Goal: Task Accomplishment & Management: Manage account settings

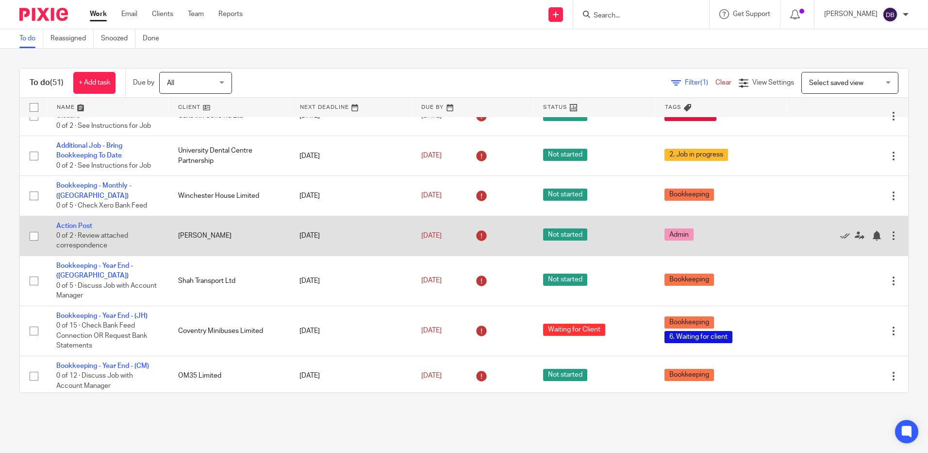
scroll to position [194, 0]
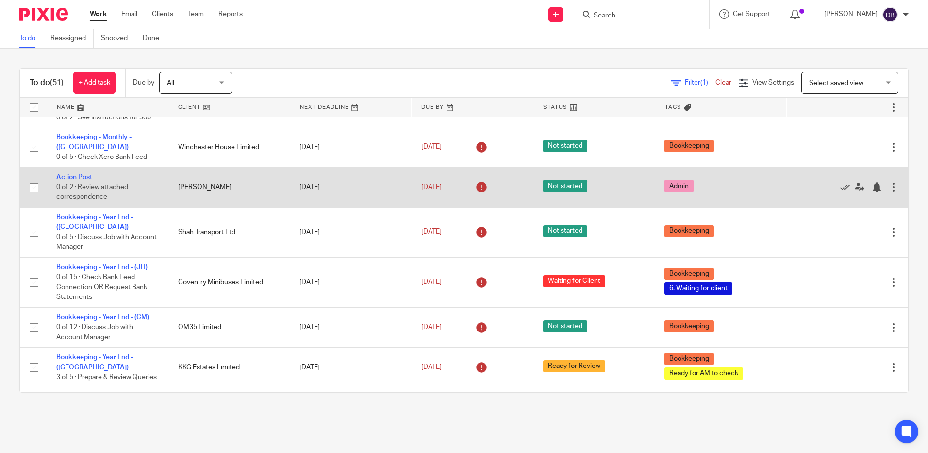
click at [35, 178] on input "checkbox" at bounding box center [34, 187] width 18 height 18
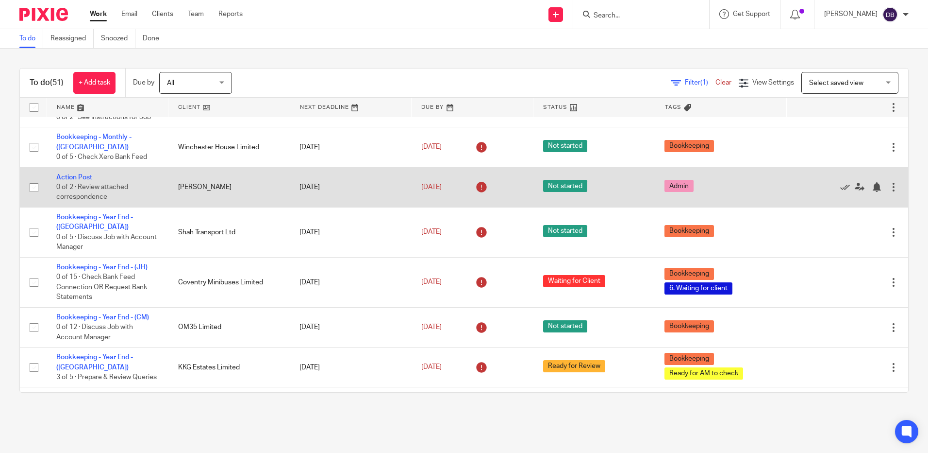
checkbox input "true"
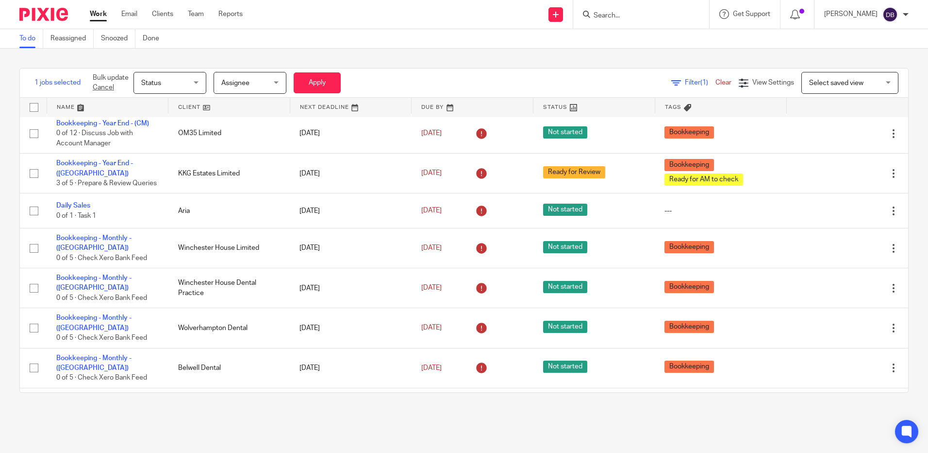
scroll to position [388, 0]
click at [34, 278] on input "checkbox" at bounding box center [34, 287] width 18 height 18
checkbox input "true"
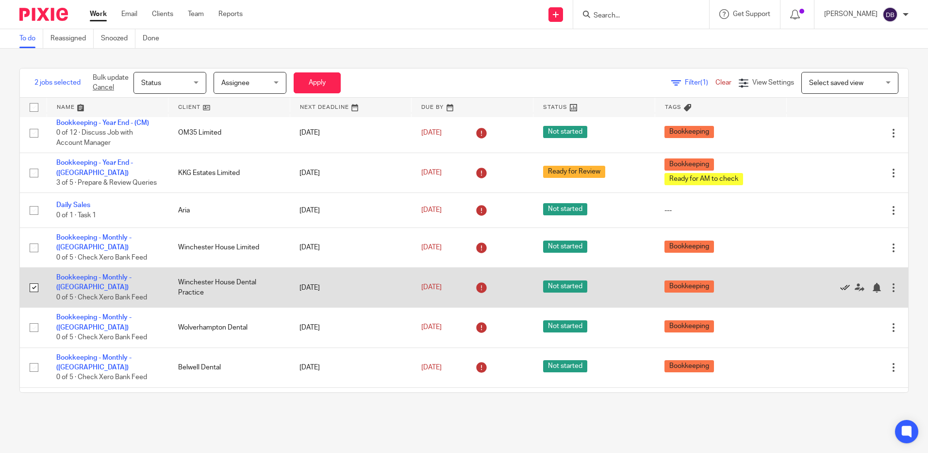
click at [840, 283] on icon at bounding box center [845, 288] width 10 height 10
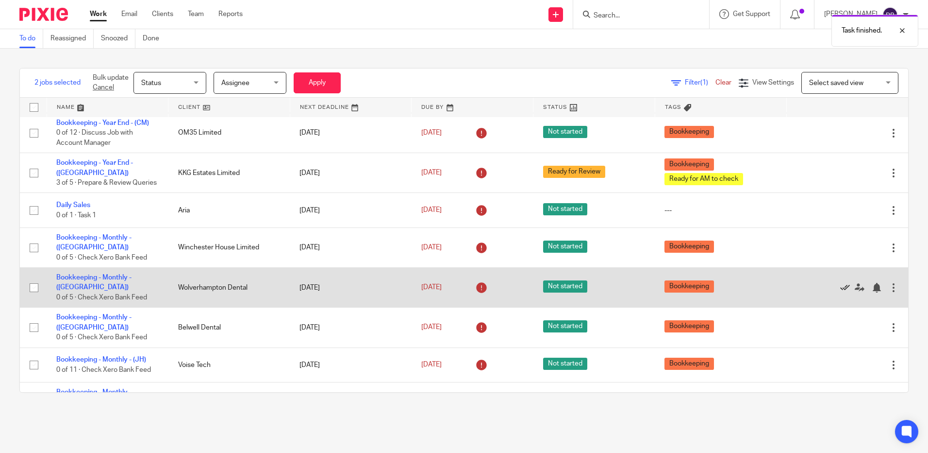
click at [840, 283] on icon at bounding box center [845, 288] width 10 height 10
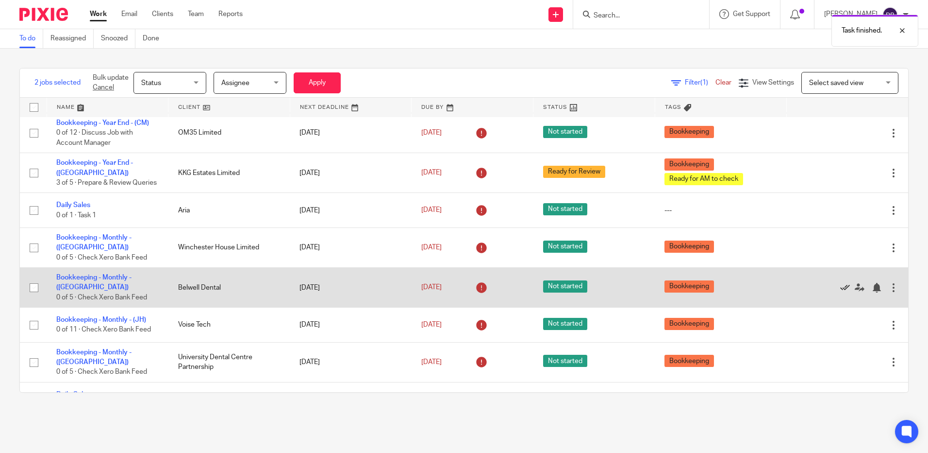
click at [840, 283] on icon at bounding box center [845, 288] width 10 height 10
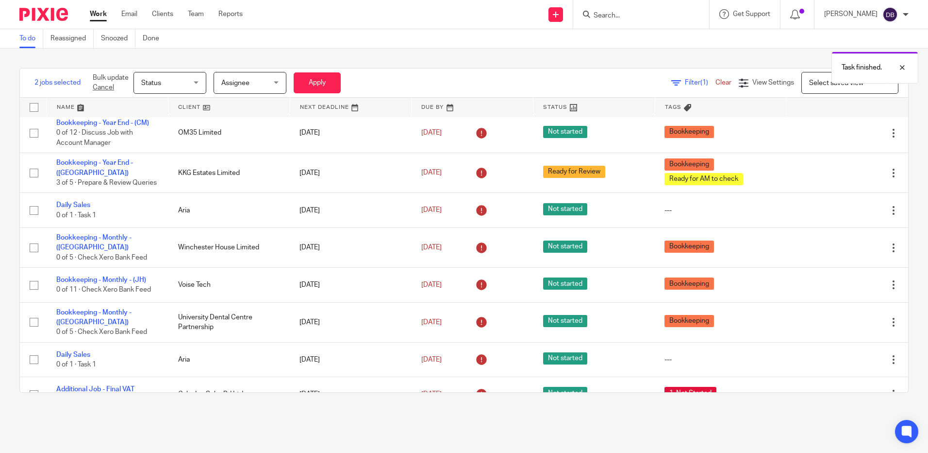
click at [840, 280] on icon at bounding box center [845, 285] width 10 height 10
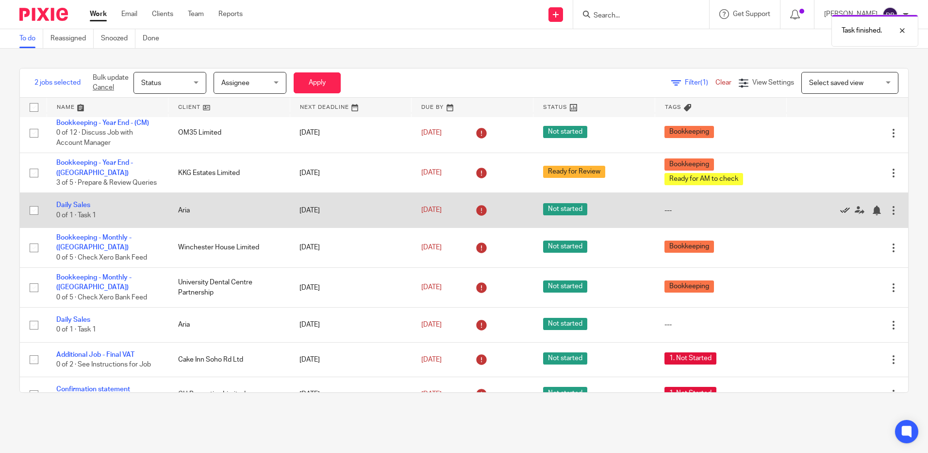
click at [840, 205] on icon at bounding box center [845, 210] width 10 height 10
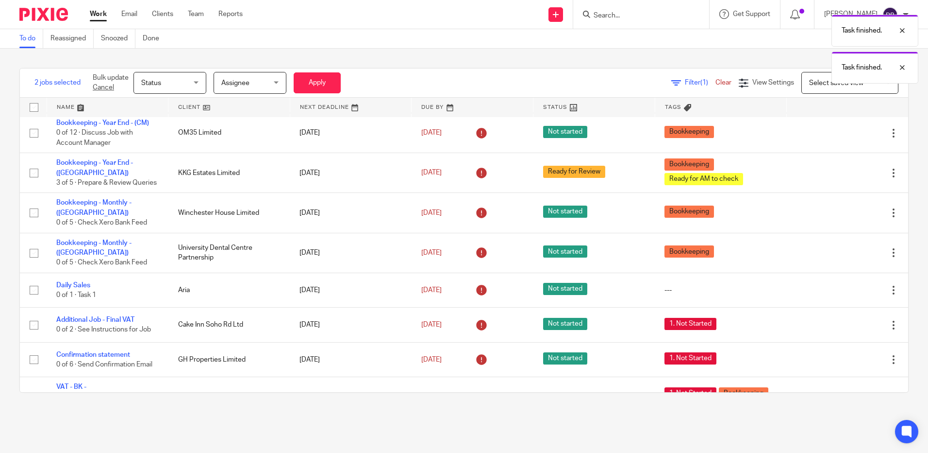
click at [111, 87] on link "Cancel" at bounding box center [103, 87] width 21 height 7
checkbox input "false"
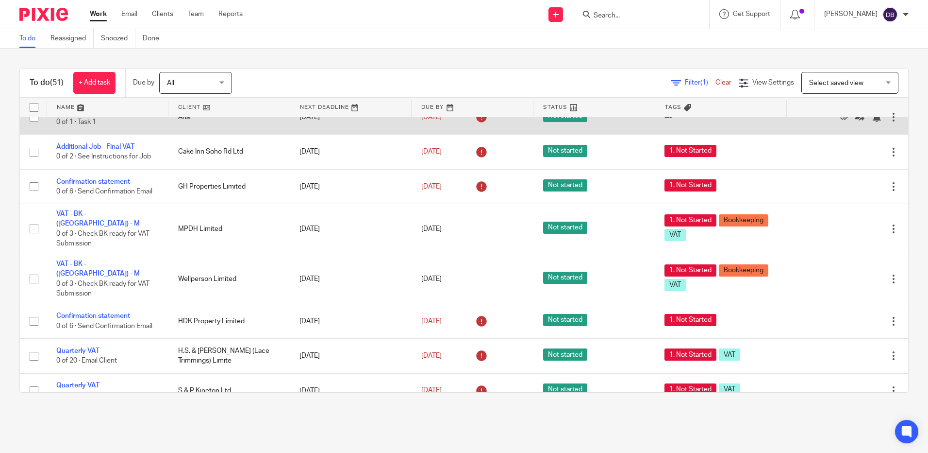
scroll to position [583, 0]
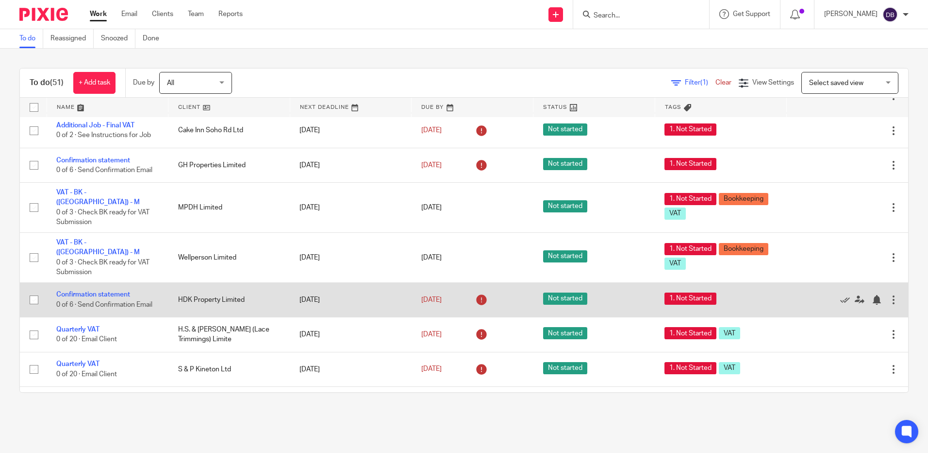
click at [33, 290] on input "checkbox" at bounding box center [34, 299] width 18 height 18
checkbox input "true"
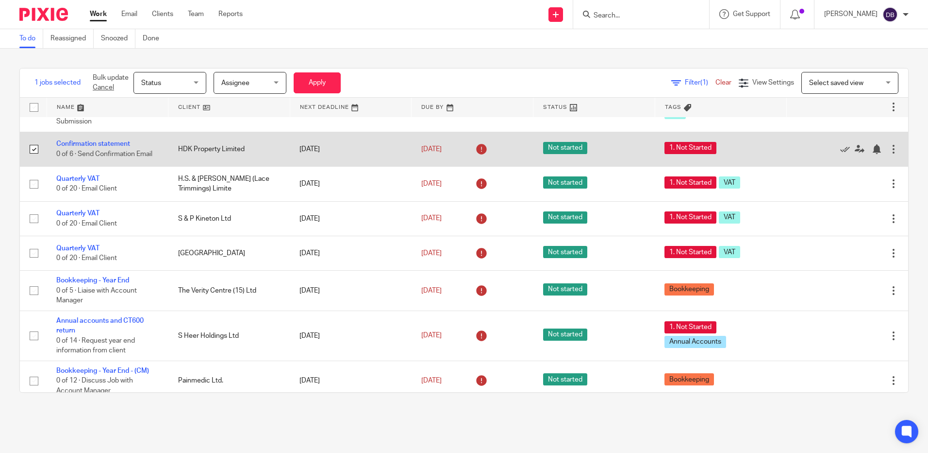
scroll to position [777, 0]
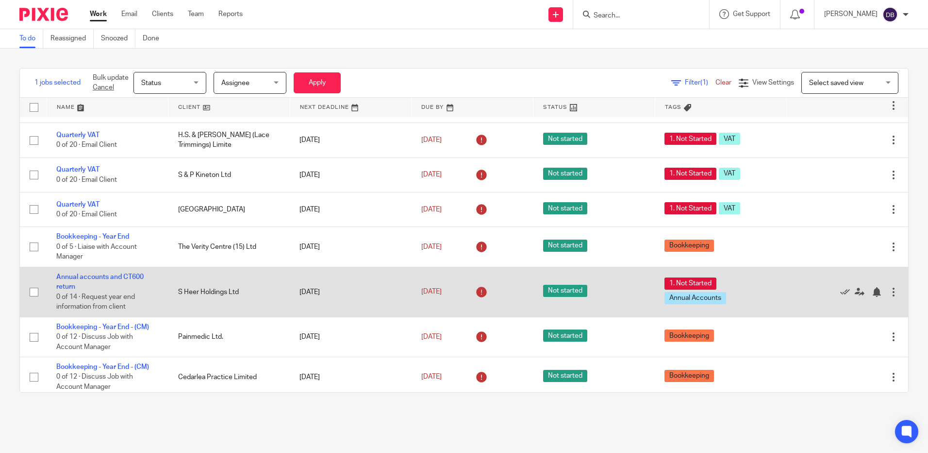
click at [33, 283] on input "checkbox" at bounding box center [34, 292] width 18 height 18
checkbox input "false"
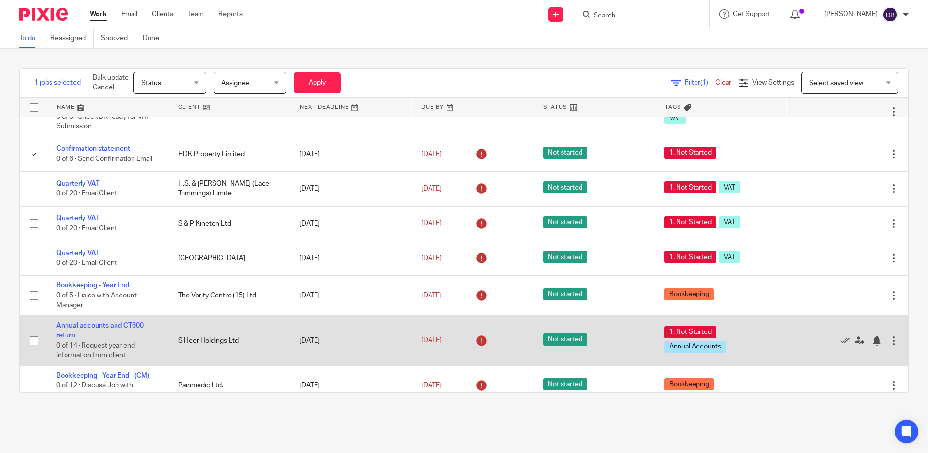
scroll to position [680, 0]
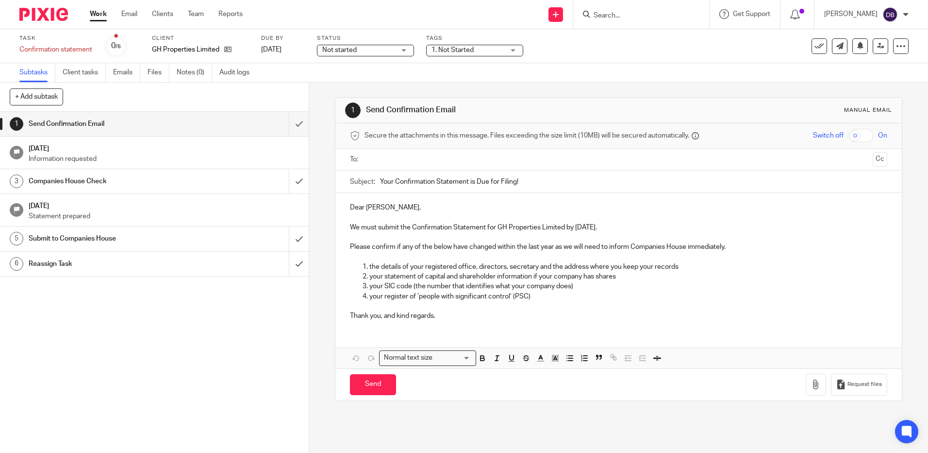
click at [371, 161] on input "text" at bounding box center [618, 159] width 501 height 11
click at [413, 207] on p "Dear Paul," at bounding box center [618, 209] width 537 height 10
click at [475, 313] on p "Thank you, and kind regards." at bounding box center [618, 318] width 537 height 10
click at [367, 382] on input "Send" at bounding box center [373, 386] width 46 height 21
click at [367, 386] on input "Send" at bounding box center [373, 386] width 46 height 21
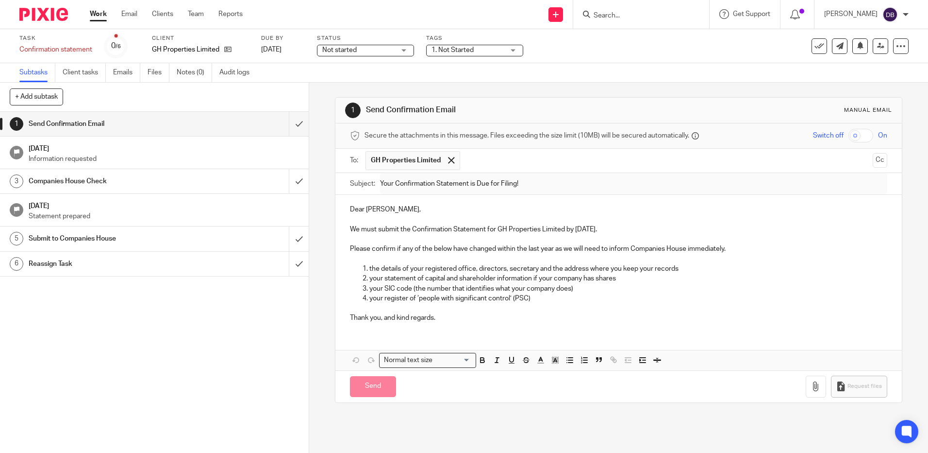
type input "Sent"
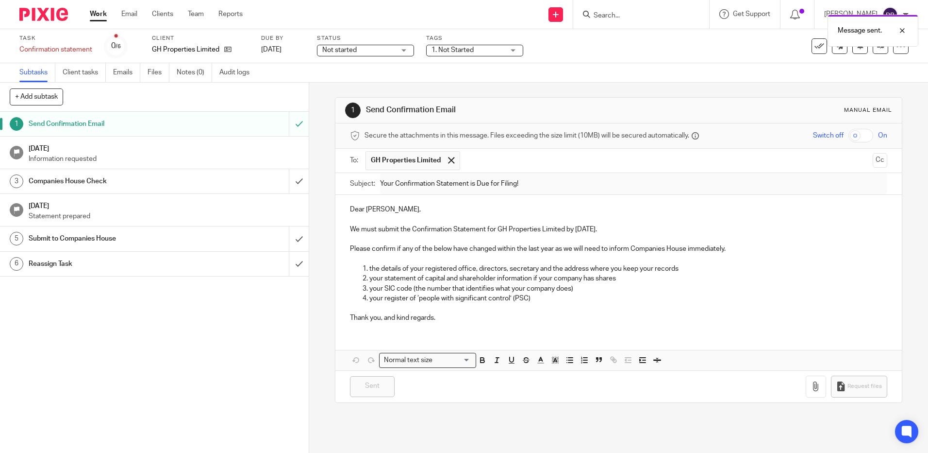
click at [58, 145] on h1 "11 Sep 2025" at bounding box center [164, 147] width 271 height 12
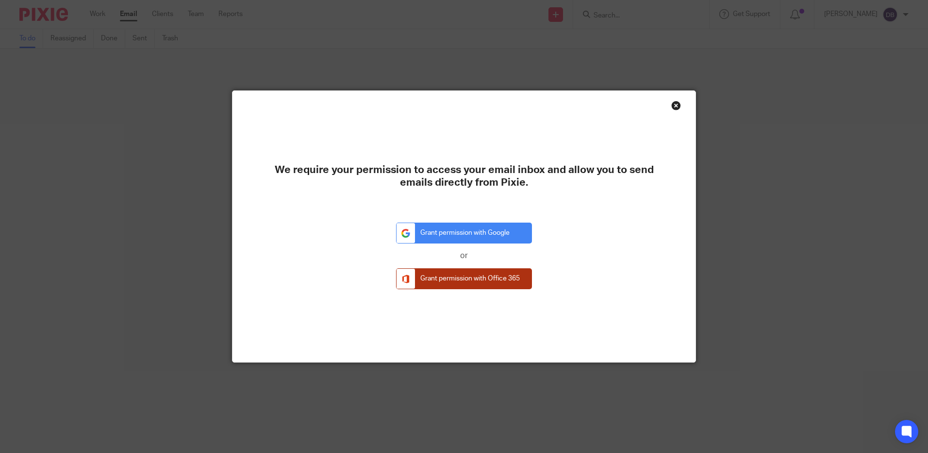
click at [450, 280] on link "Grant permission with Office 365" at bounding box center [464, 278] width 136 height 21
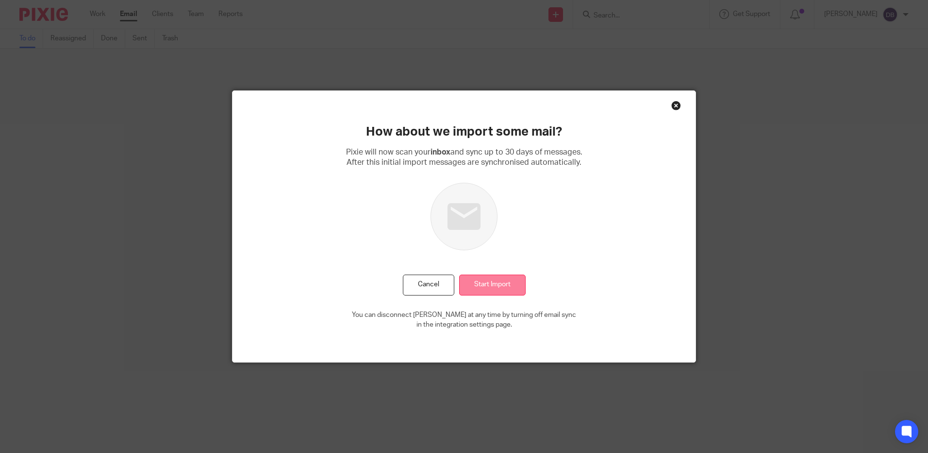
click at [497, 283] on input "Start Import" at bounding box center [492, 284] width 67 height 21
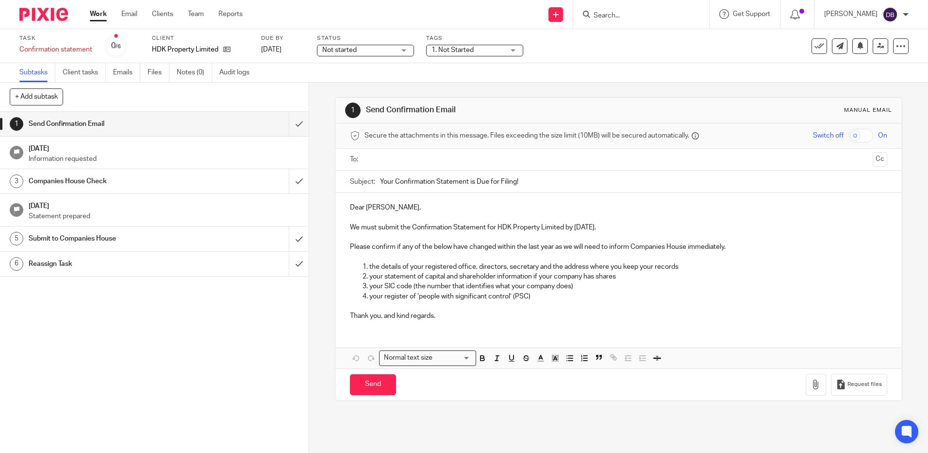
click at [400, 157] on input "text" at bounding box center [618, 159] width 501 height 11
click at [482, 168] on input "text" at bounding box center [666, 160] width 405 height 19
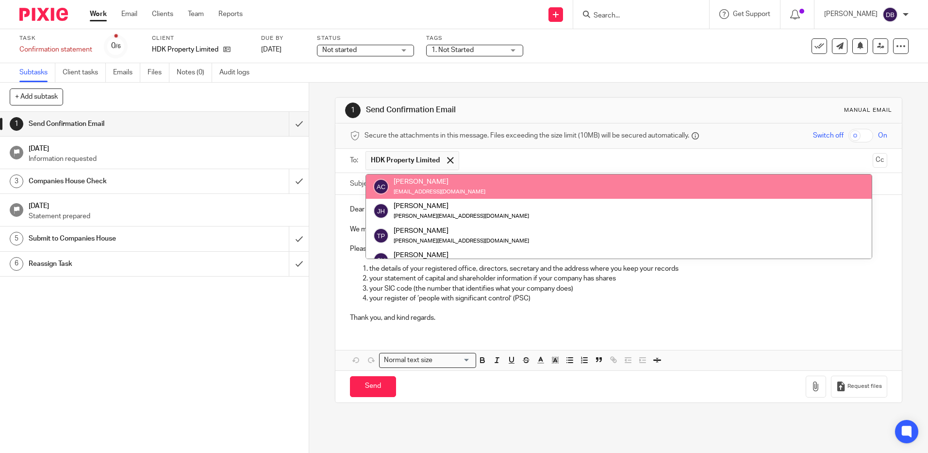
click at [585, 97] on div "1 Send Confirmation Email Manual email Secure the attachments in this message. …" at bounding box center [618, 249] width 567 height 305
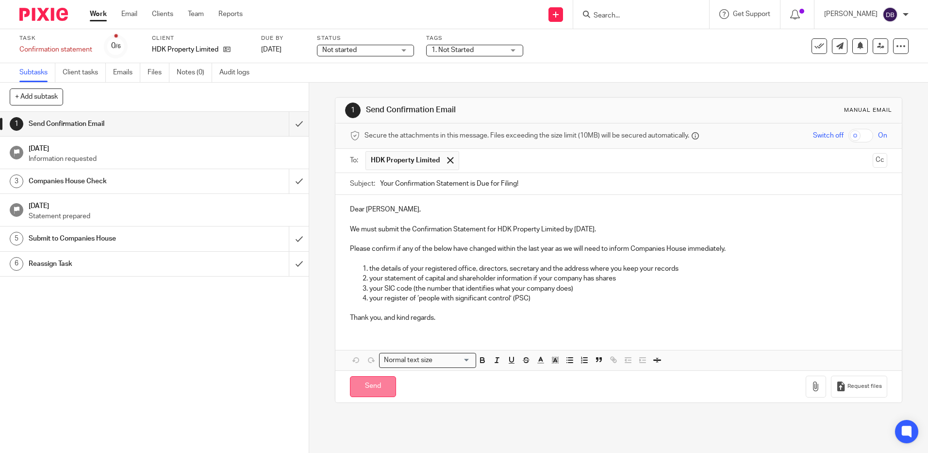
click at [374, 385] on input "Send" at bounding box center [373, 386] width 46 height 21
type input "Sent"
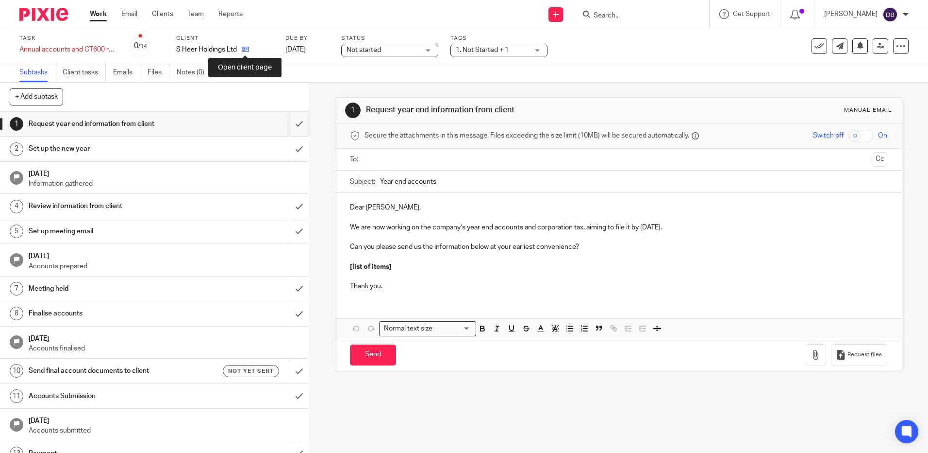
click at [246, 48] on icon at bounding box center [245, 49] width 7 height 7
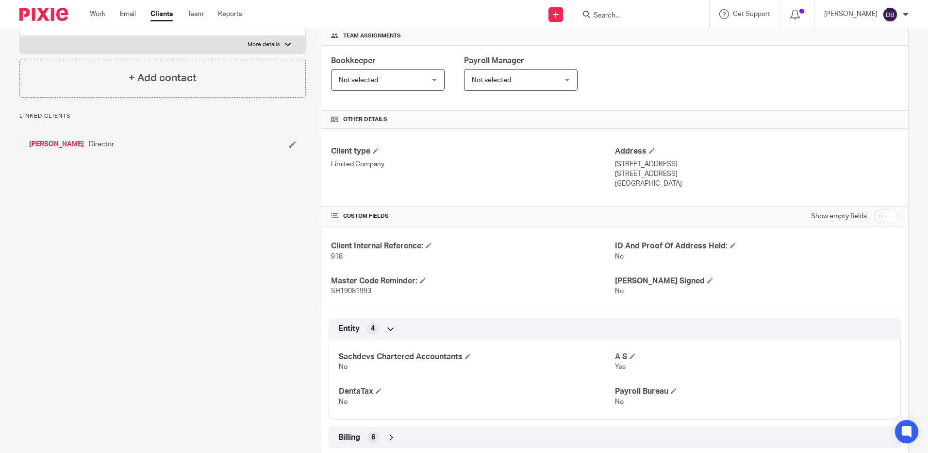
scroll to position [284, 0]
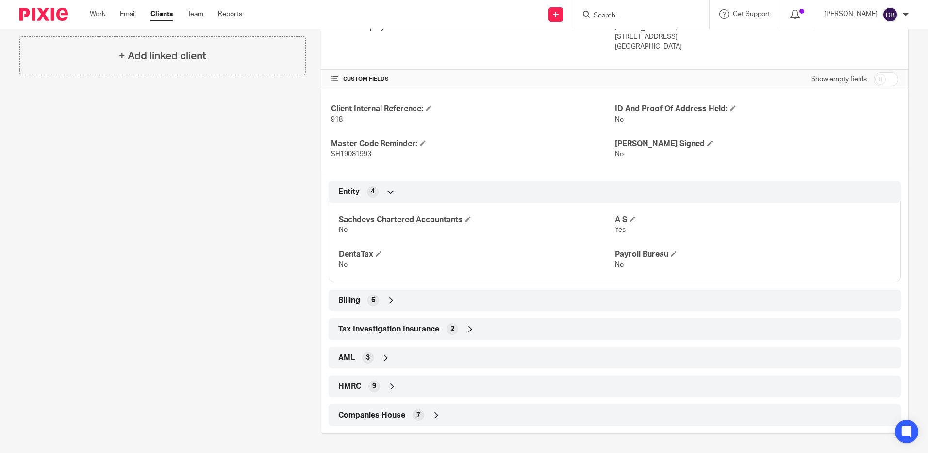
click at [451, 410] on div "Companies House 7" at bounding box center [615, 414] width 558 height 17
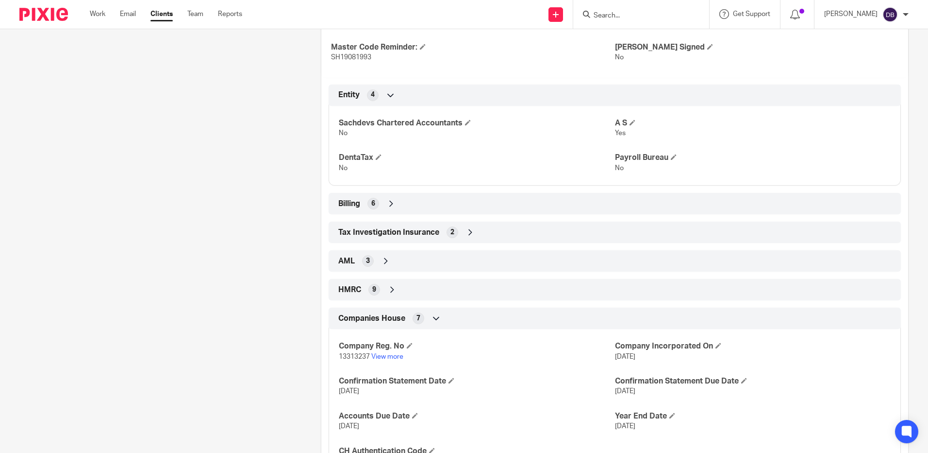
scroll to position [381, 0]
click at [392, 353] on link "View more" at bounding box center [387, 355] width 32 height 7
